Goal: Information Seeking & Learning: Understand process/instructions

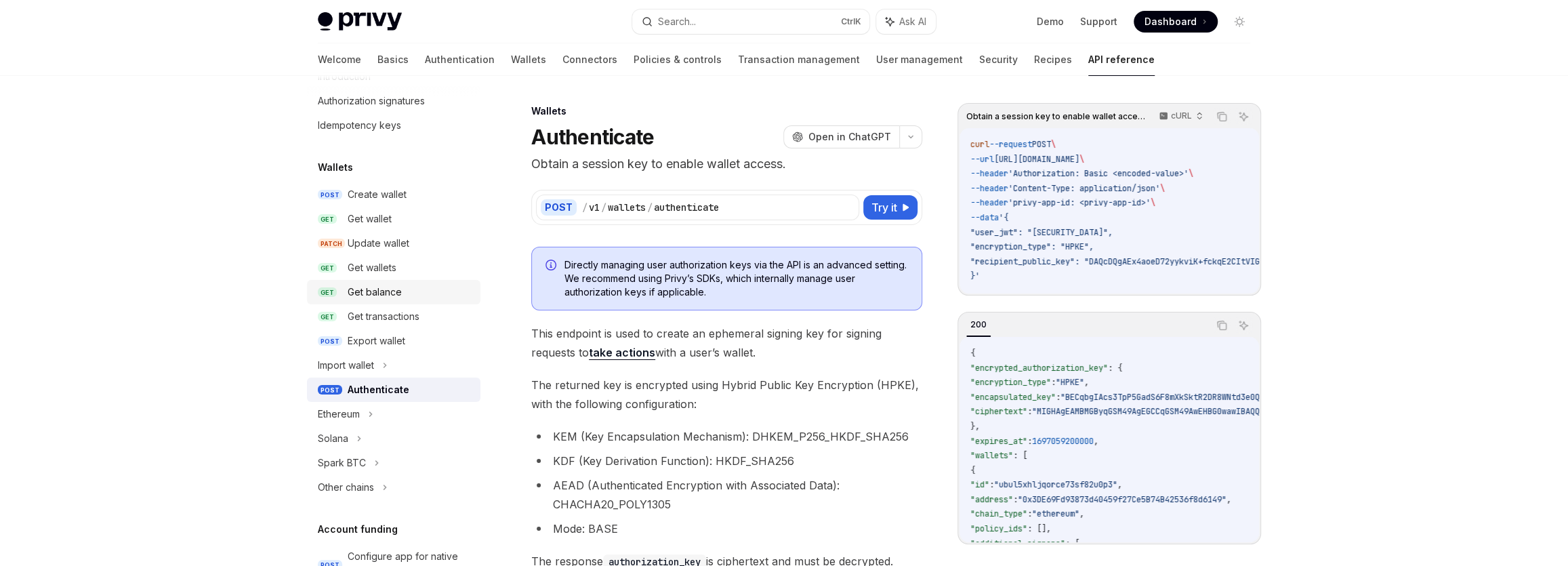
scroll to position [61, 0]
click at [418, 268] on div "Get wallets" at bounding box center [410, 263] width 125 height 16
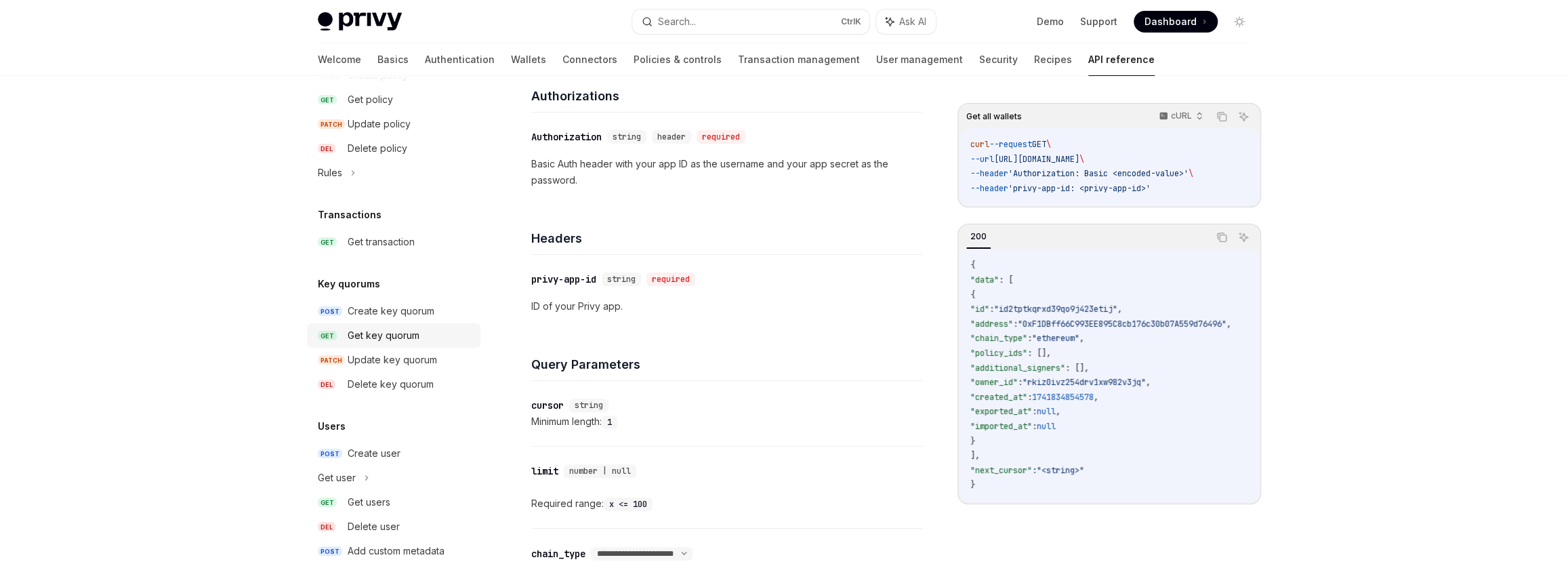
scroll to position [801, 0]
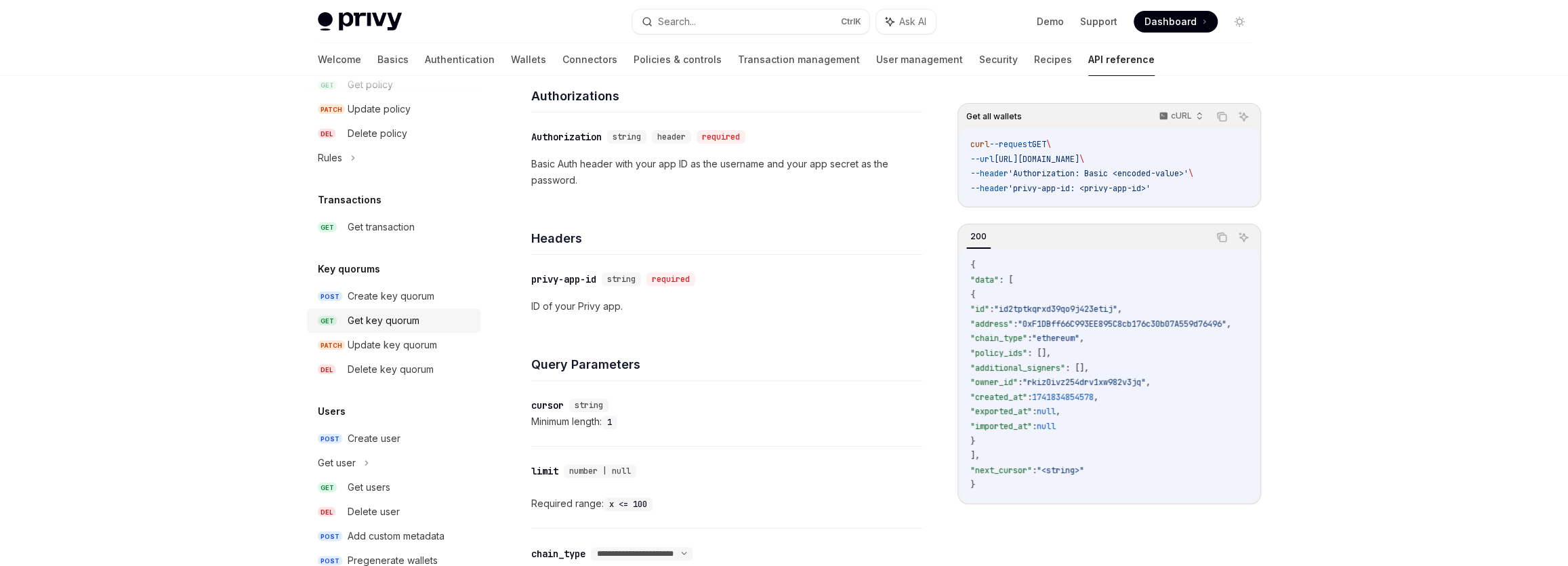
click at [366, 310] on link "GET Get key quorum" at bounding box center [394, 320] width 173 height 24
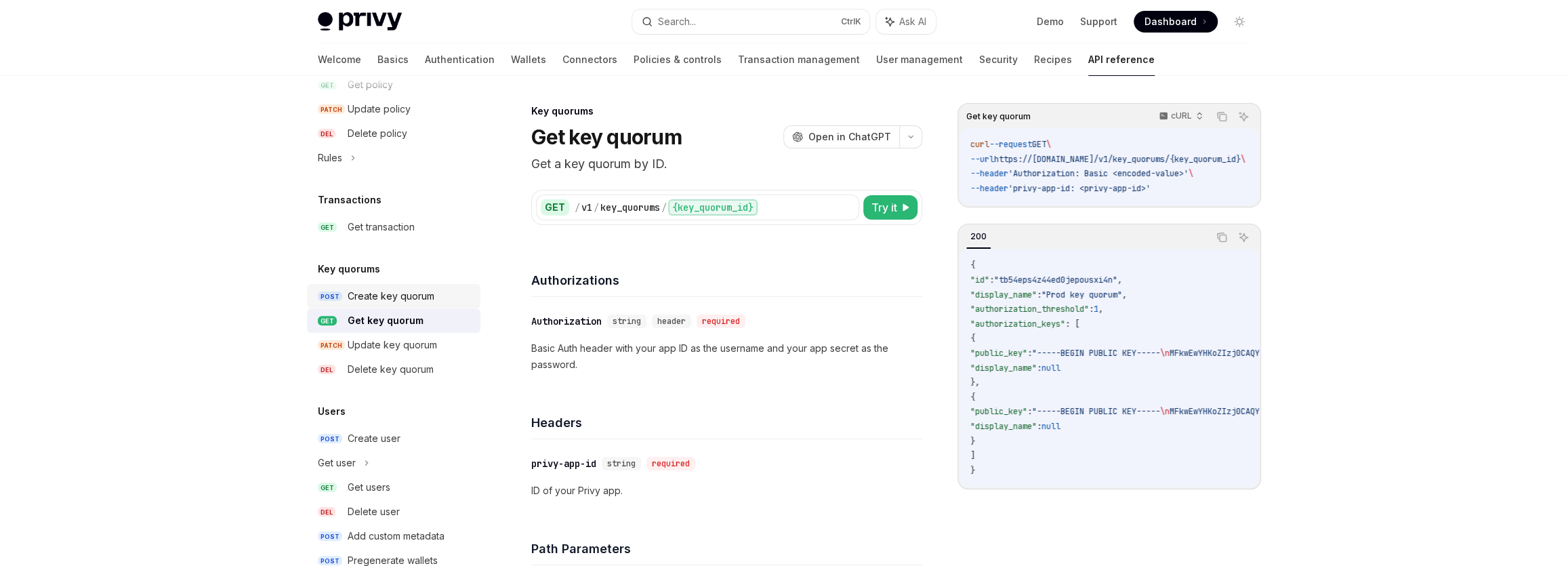
click at [372, 298] on div "Create key quorum" at bounding box center [390, 295] width 87 height 16
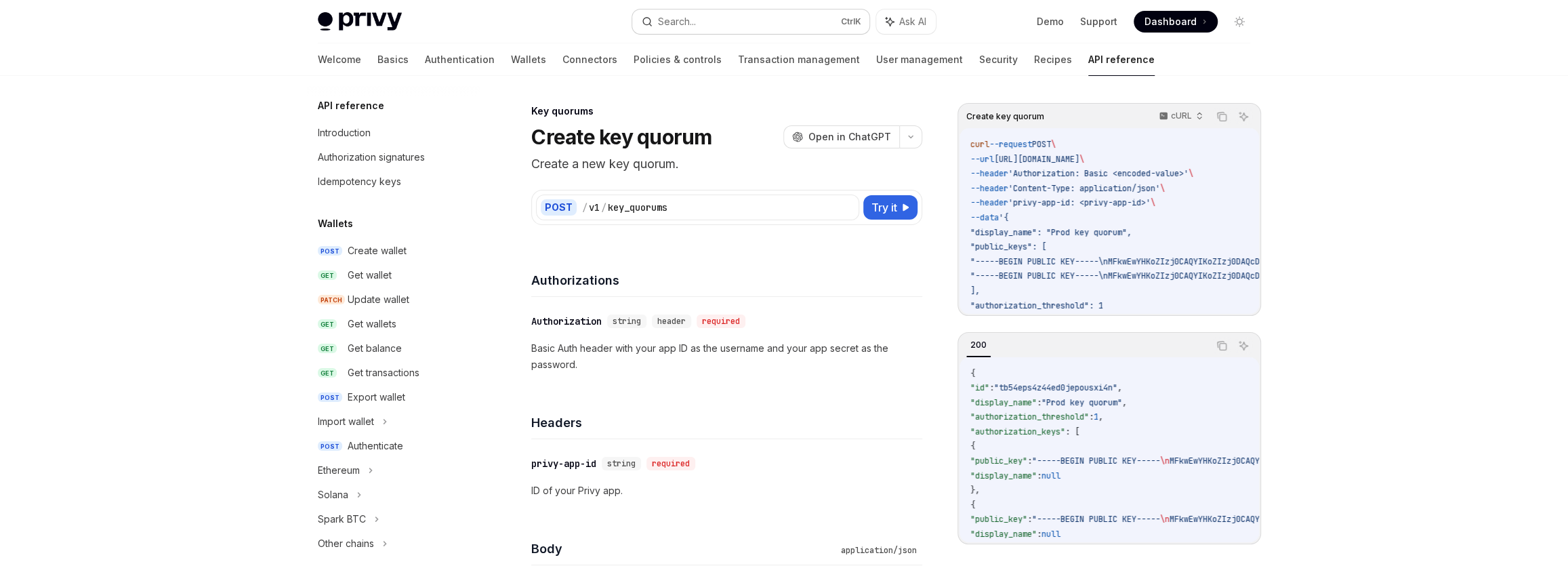
click at [781, 26] on button "Search... Ctrl K" at bounding box center [750, 21] width 237 height 24
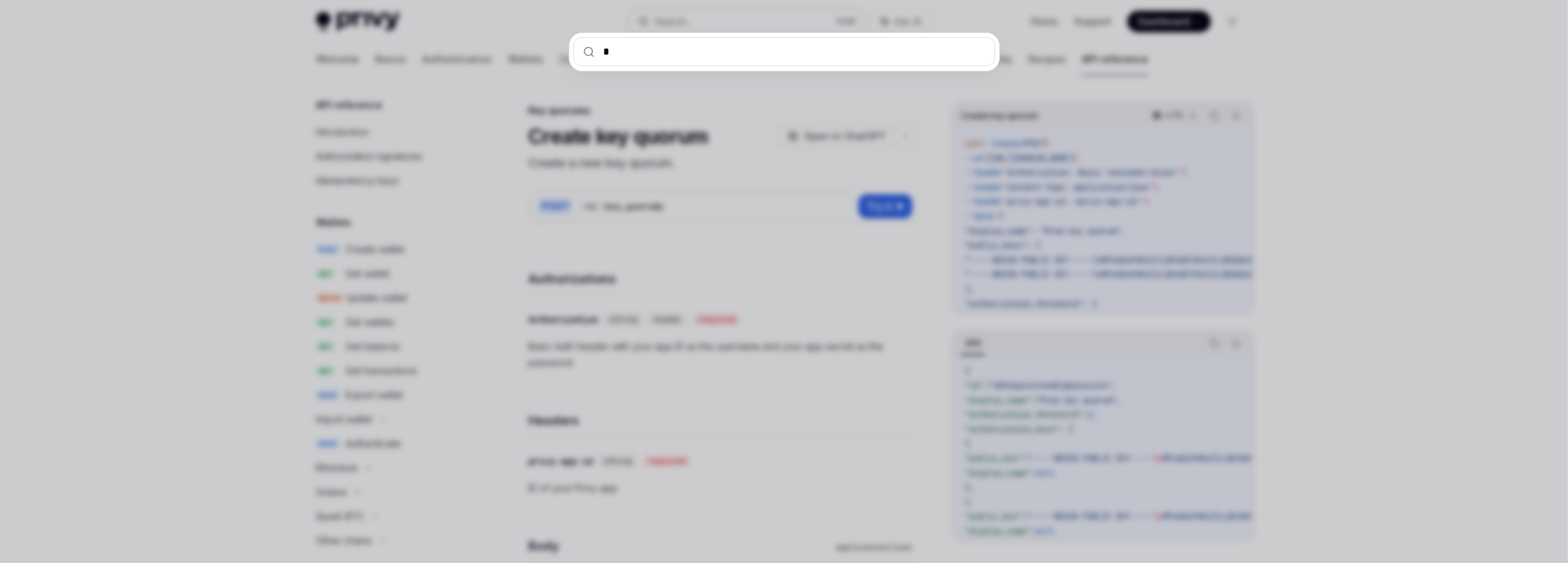
type textarea "*"
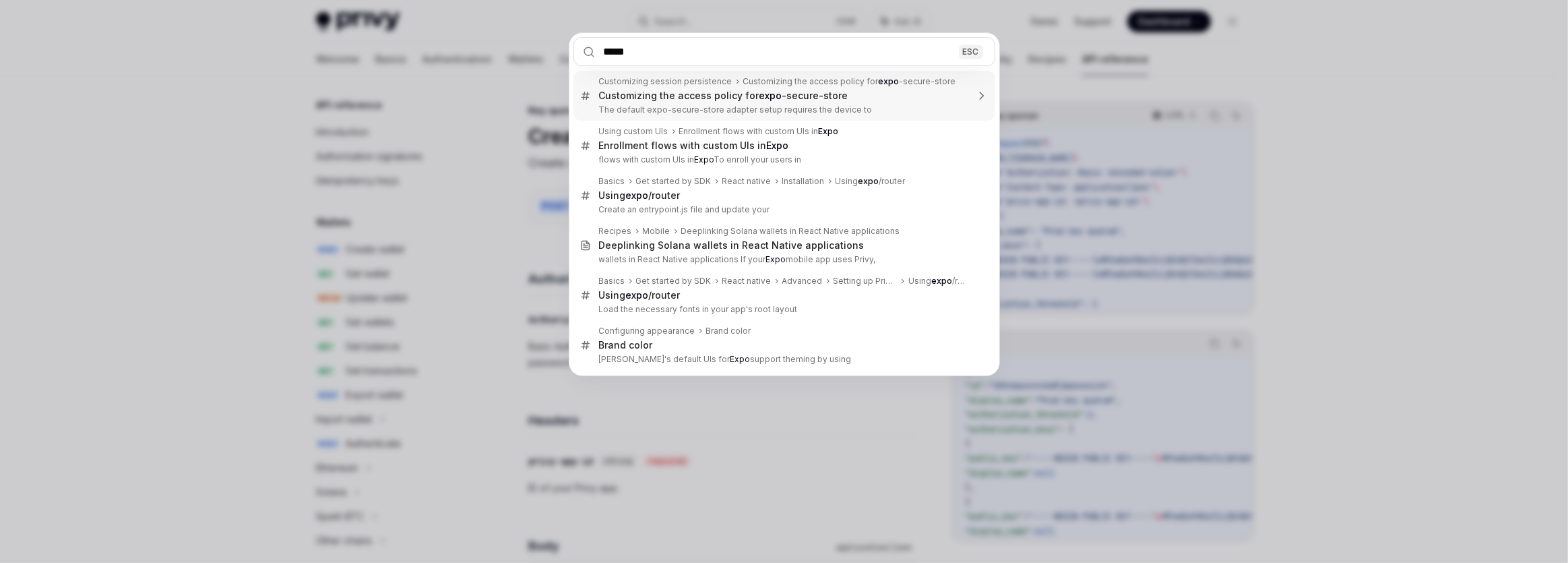
type input "******"
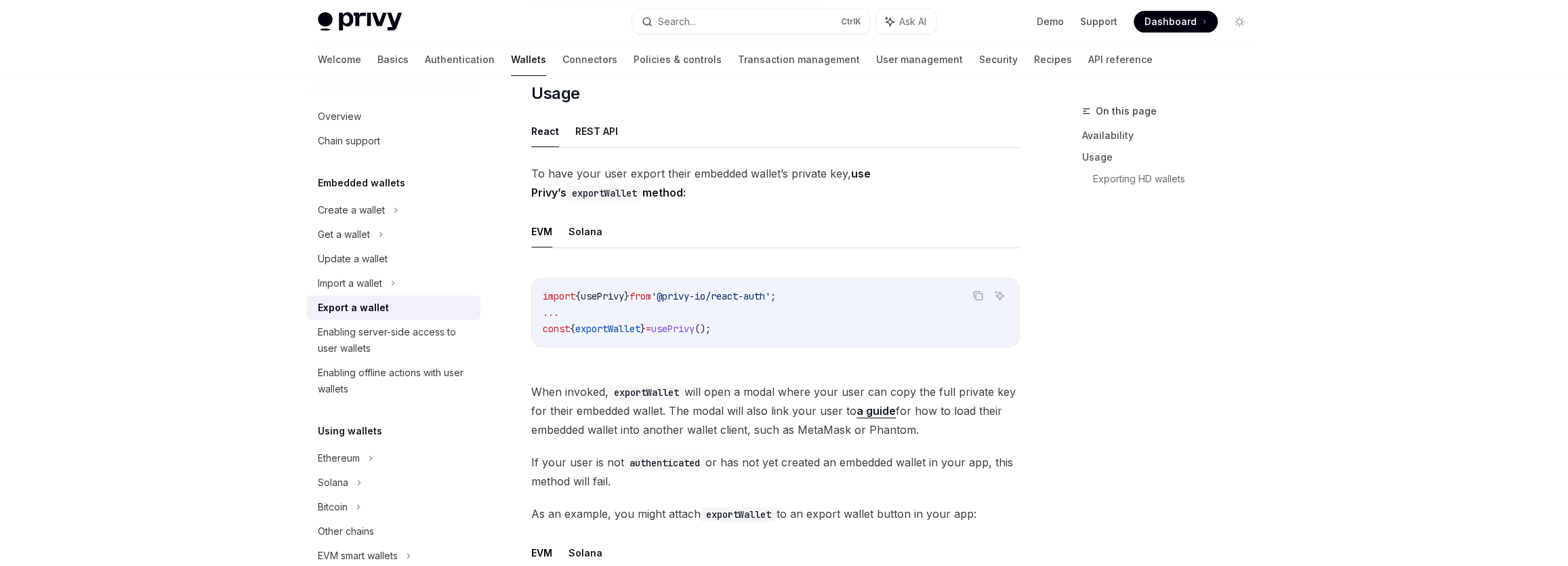
scroll to position [322, 0]
click at [582, 233] on button "Solana" at bounding box center [586, 234] width 34 height 32
click at [544, 229] on button "EVM" at bounding box center [542, 234] width 21 height 32
click at [605, 144] on button "REST API" at bounding box center [597, 133] width 43 height 32
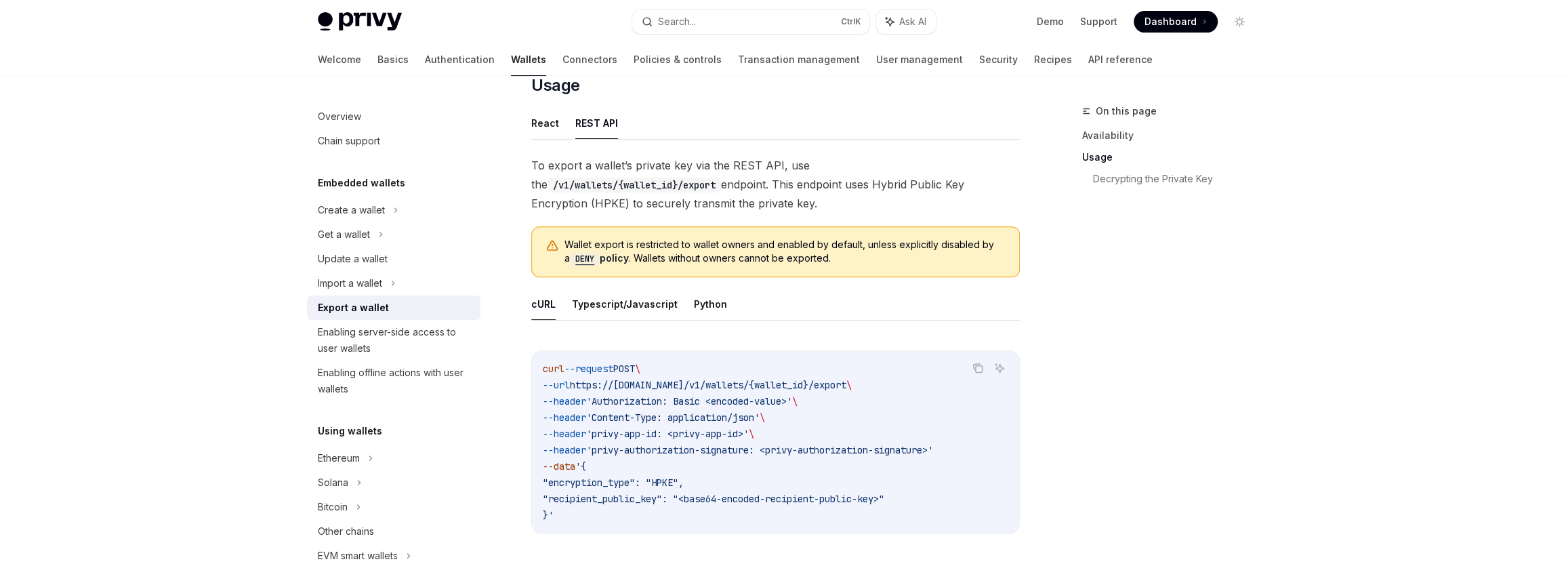
scroll to position [322, 0]
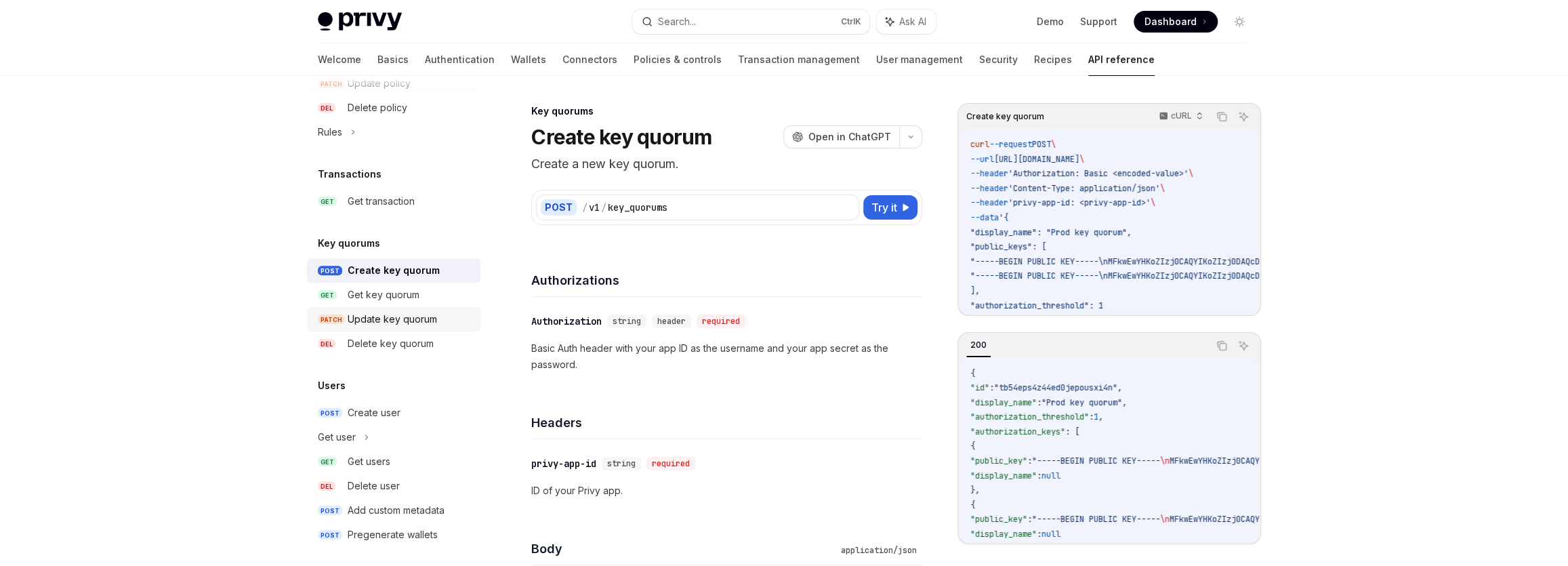
scroll to position [833, 0]
click at [407, 284] on div "Get key quorum" at bounding box center [383, 287] width 72 height 16
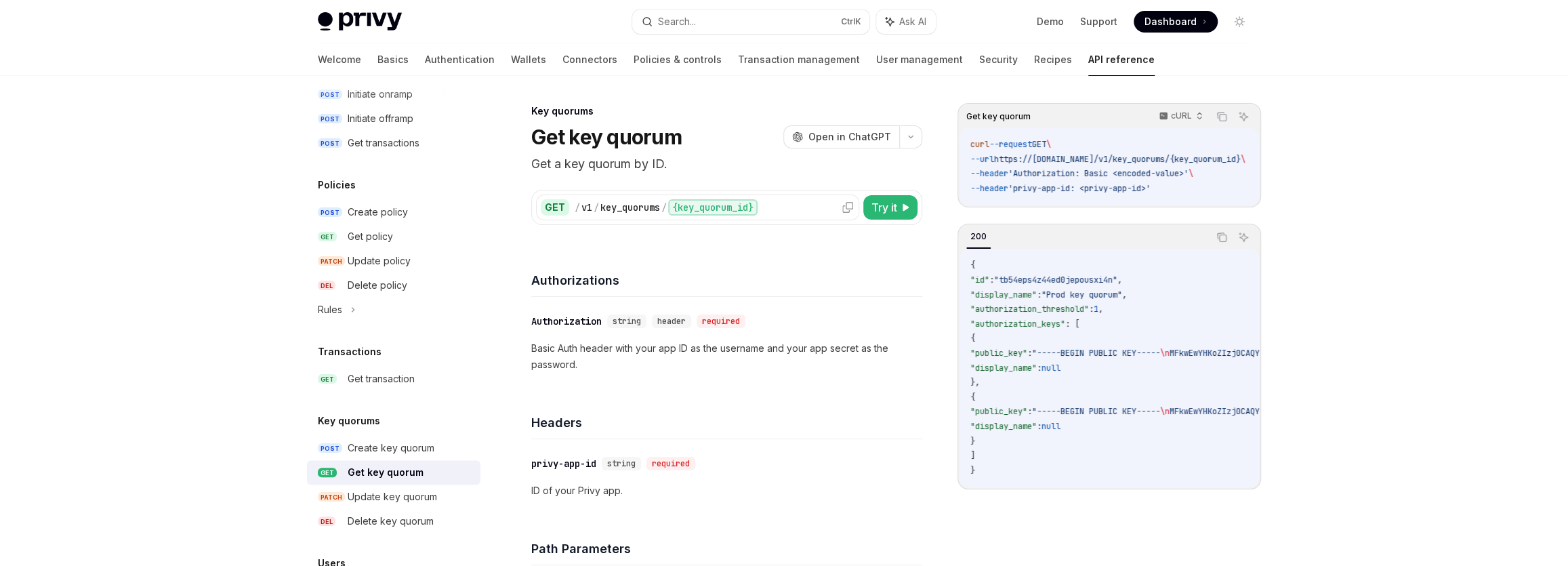
click at [779, 214] on div "/ v1 / key_quorums / {key_quorum_id}" at bounding box center [714, 207] width 280 height 16
click at [634, 210] on div "key_quorums" at bounding box center [630, 207] width 60 height 14
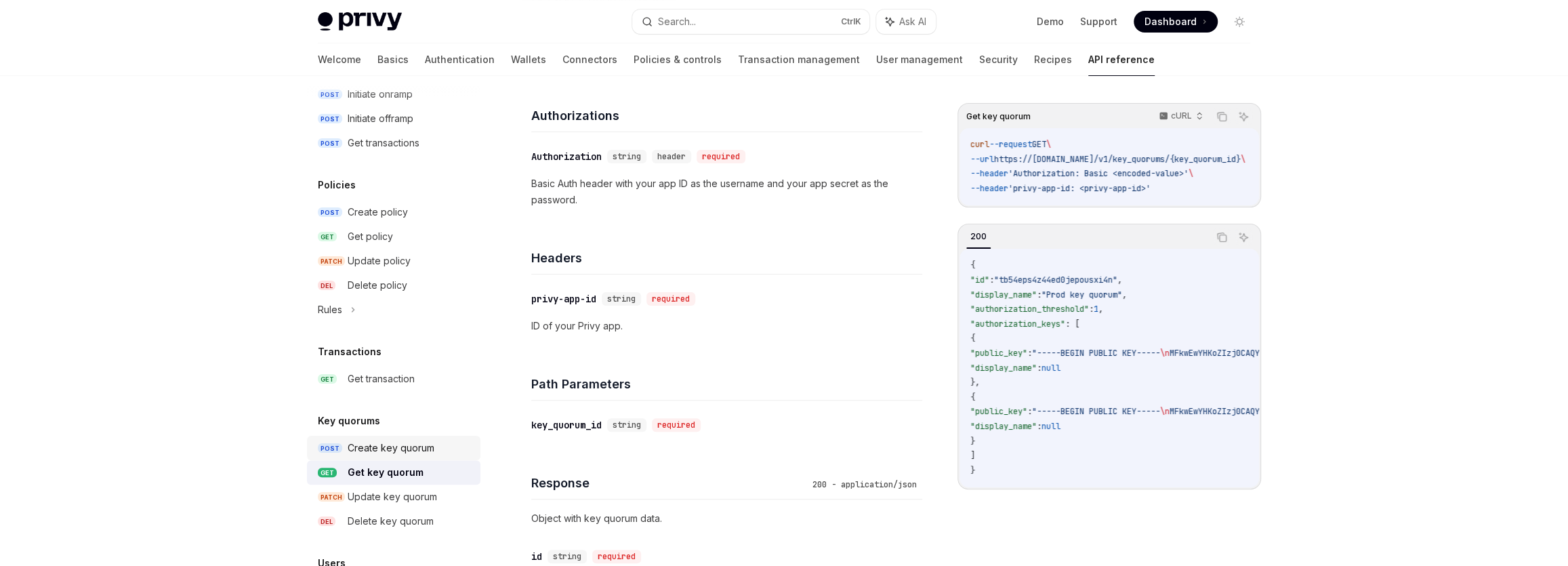
scroll to position [184, 0]
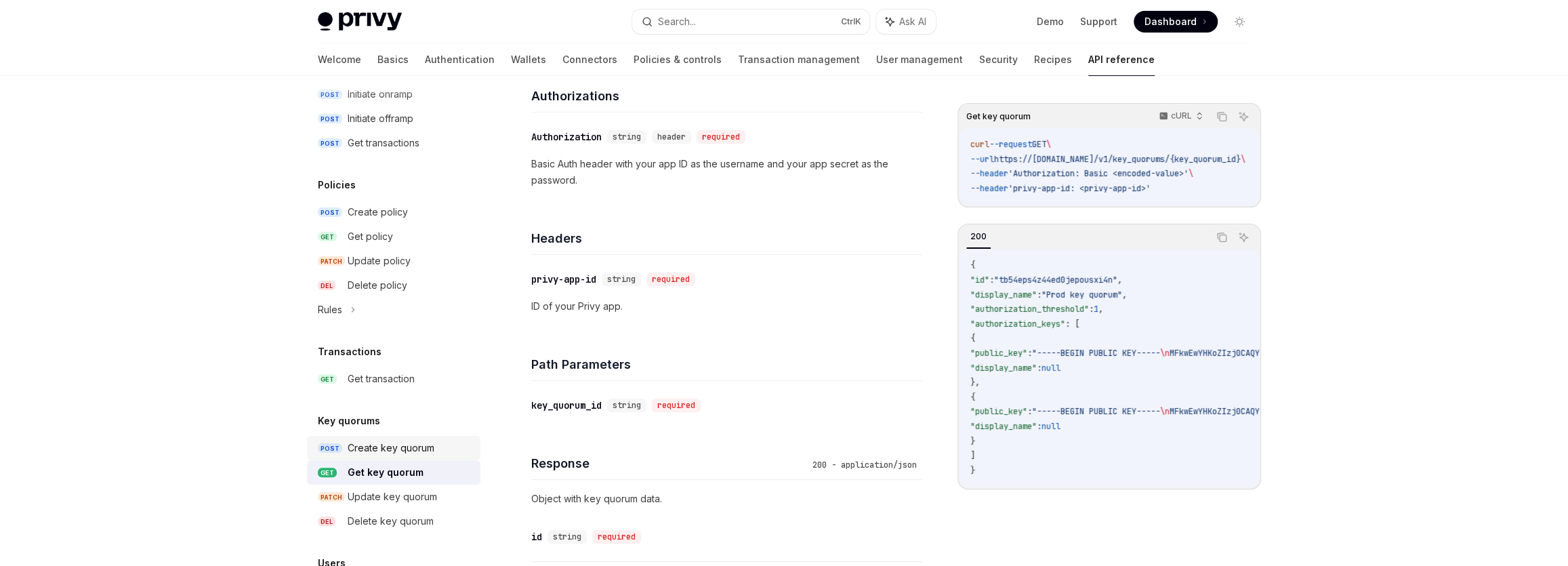
click at [399, 454] on div "Create key quorum" at bounding box center [390, 447] width 87 height 16
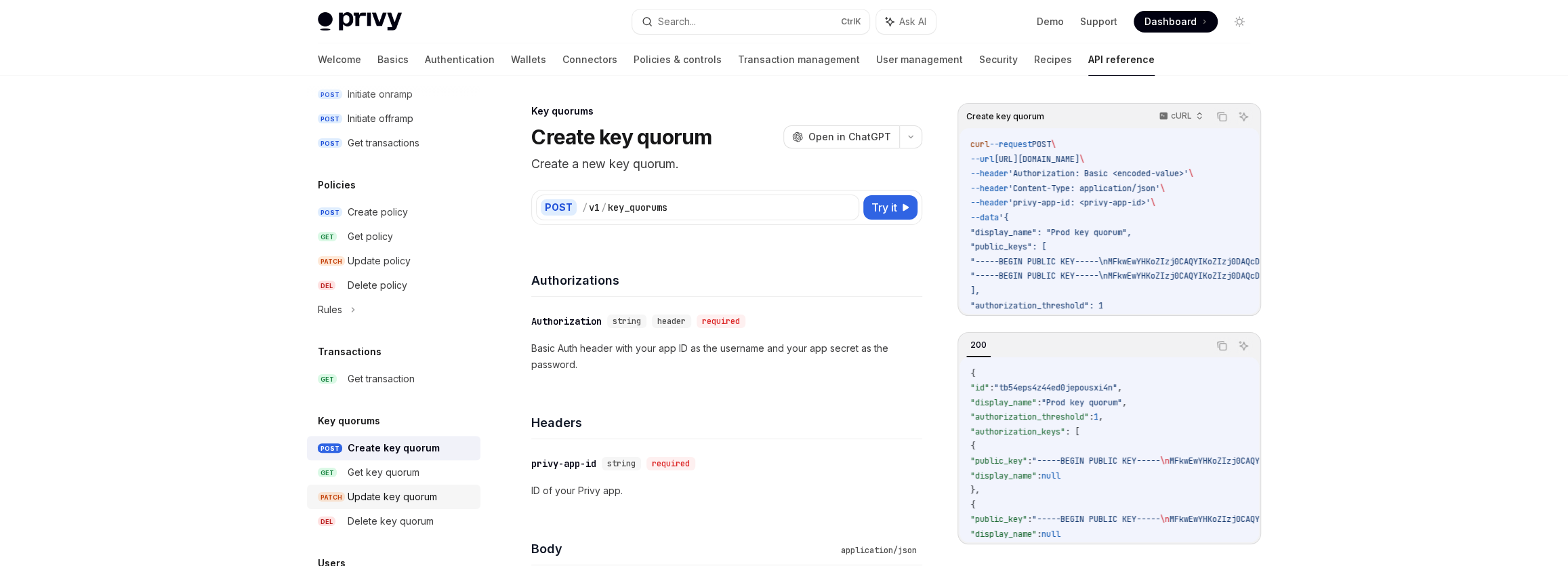
click at [390, 486] on link "PATCH Update key quorum" at bounding box center [394, 496] width 173 height 24
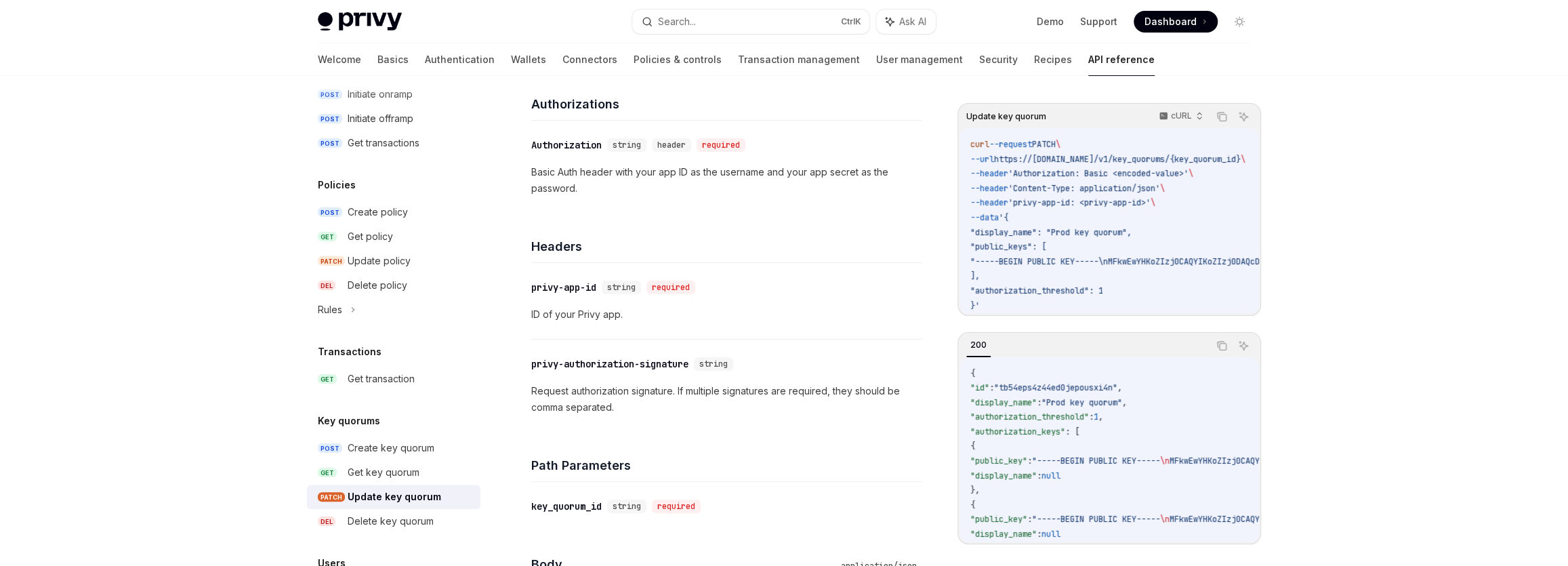
scroll to position [184, 0]
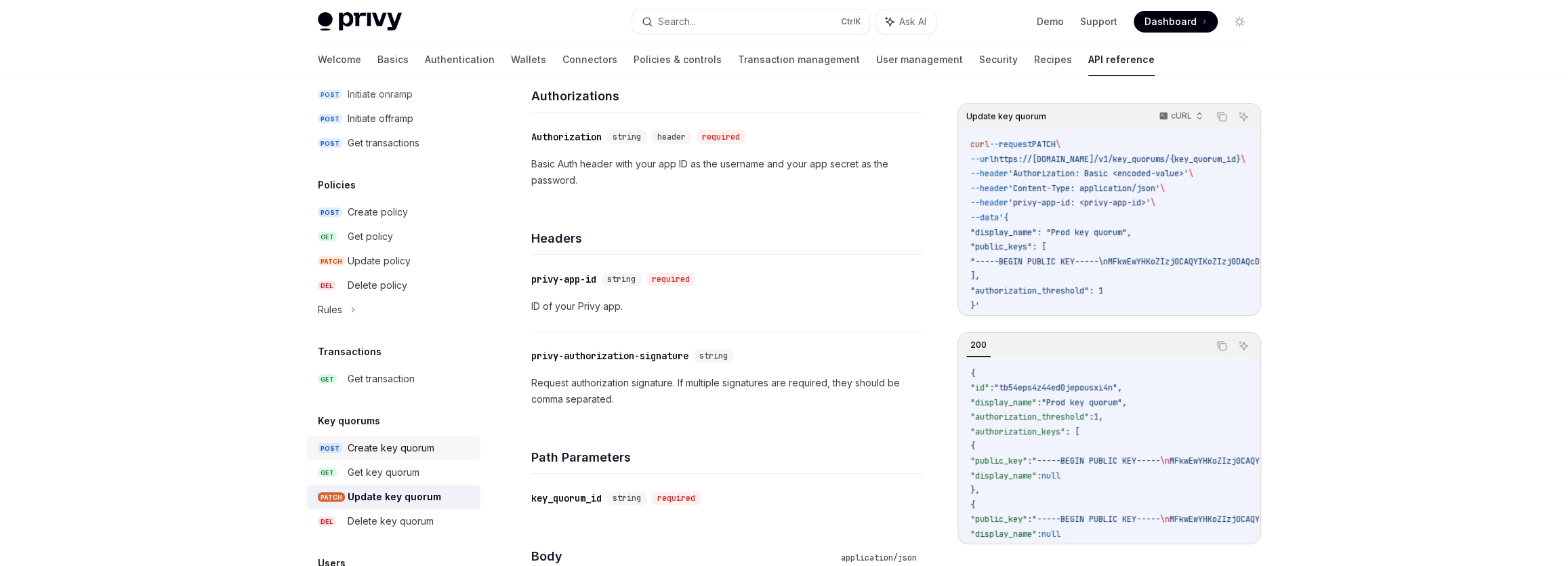
click at [340, 451] on link "POST Create key quorum" at bounding box center [394, 448] width 173 height 24
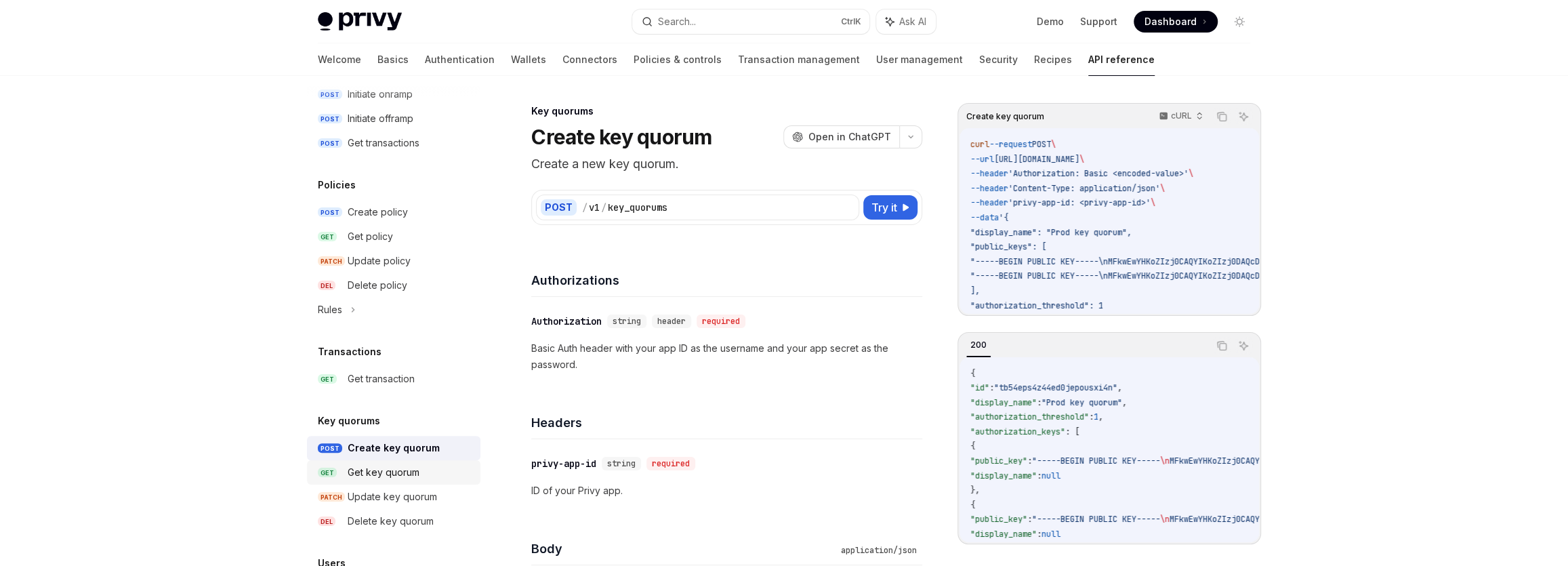
type textarea "*"
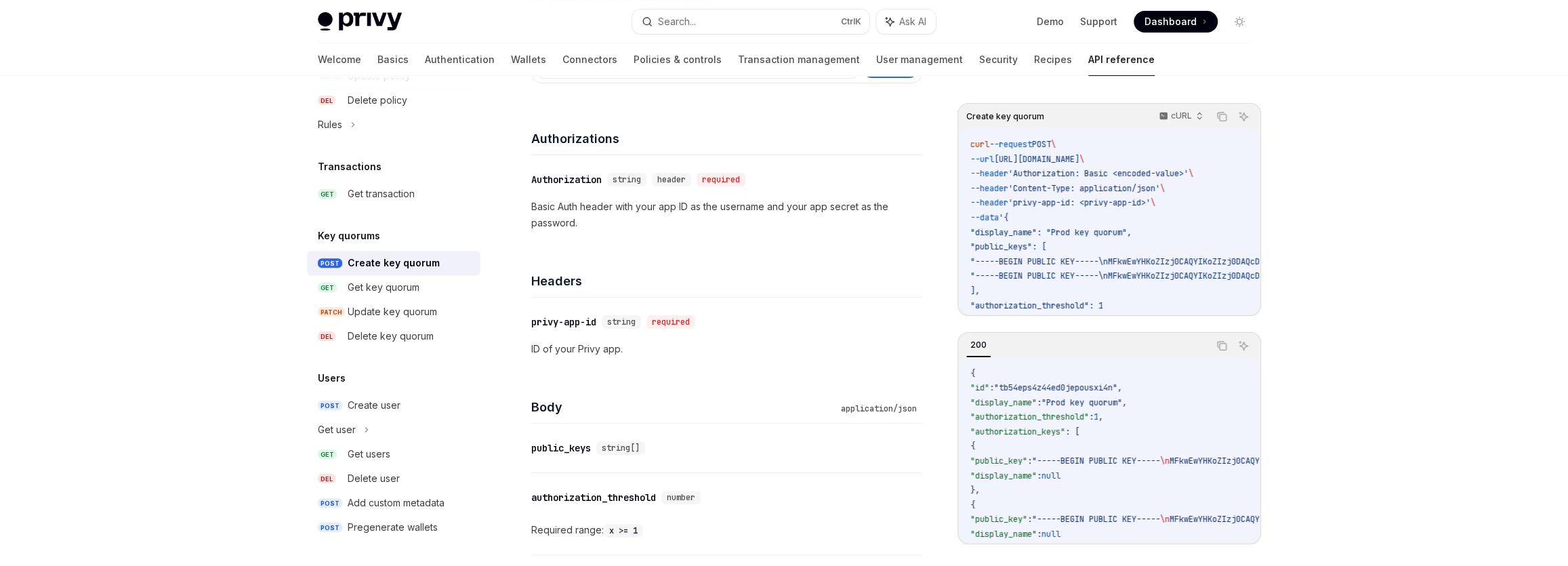
scroll to position [123, 0]
